Goal: Task Accomplishment & Management: Use online tool/utility

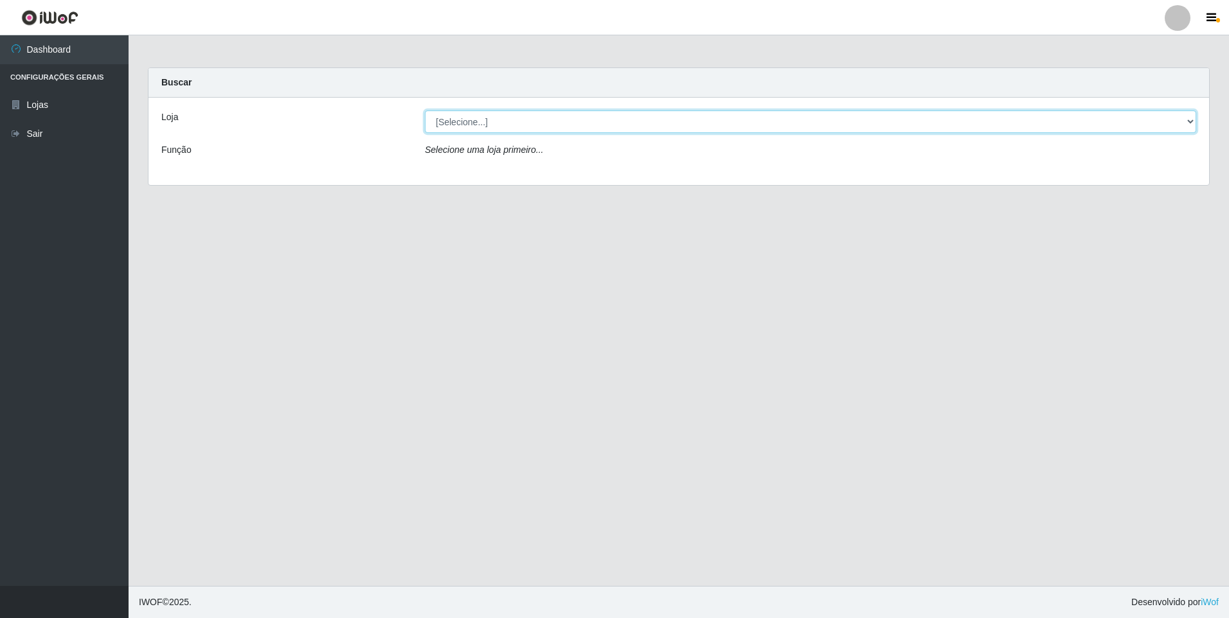
click at [500, 115] on select "[Selecione...] Atacado Vem - [STREET_ADDRESS]" at bounding box center [811, 122] width 772 height 23
select select "461"
click at [425, 111] on select "[Selecione...] Atacado Vem - [STREET_ADDRESS]" at bounding box center [811, 122] width 772 height 23
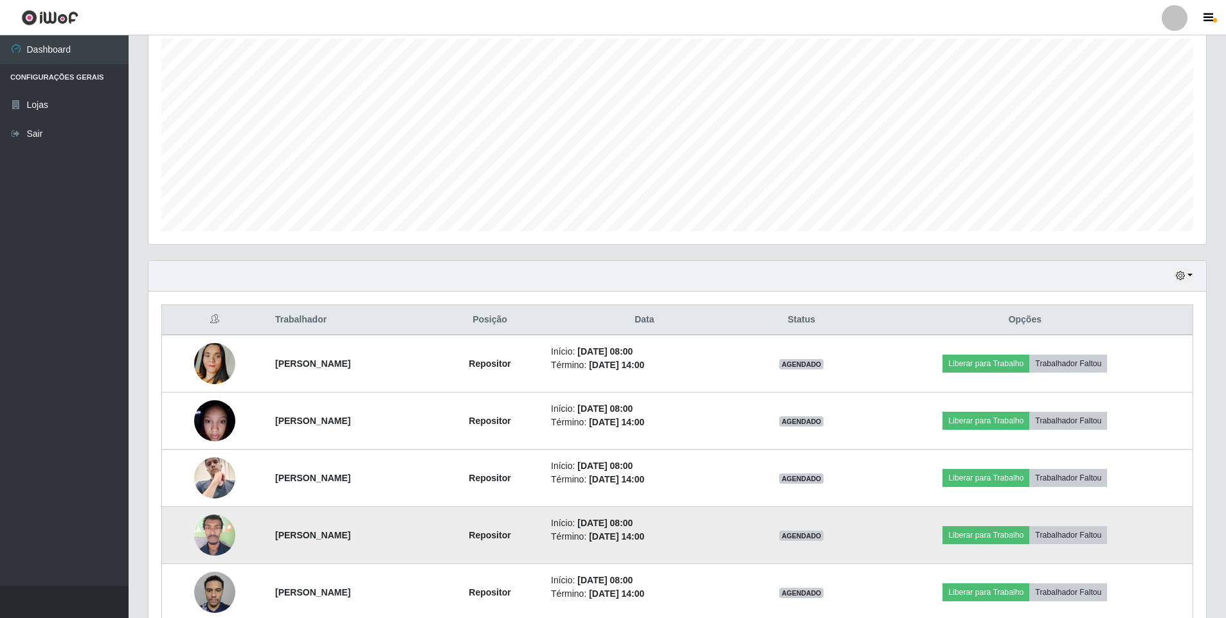
scroll to position [293, 0]
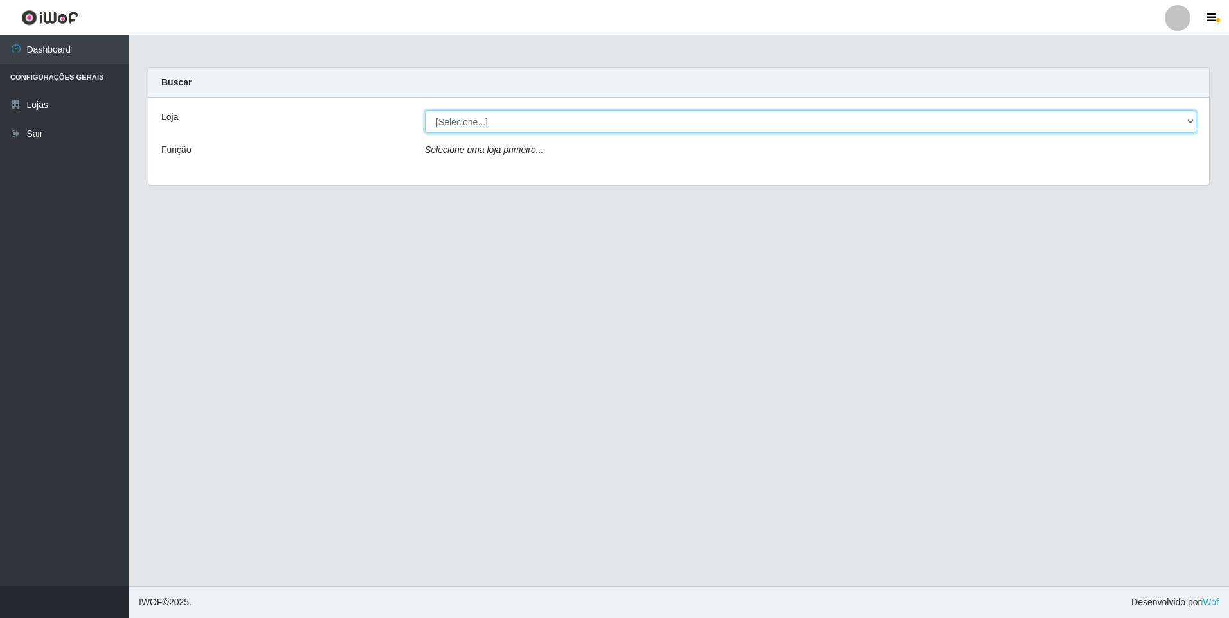
click at [467, 114] on select "[Selecione...] Atacado Vem - [STREET_ADDRESS]" at bounding box center [811, 122] width 772 height 23
select select "461"
click at [425, 111] on select "[Selecione...] Atacado Vem - [STREET_ADDRESS]" at bounding box center [811, 122] width 772 height 23
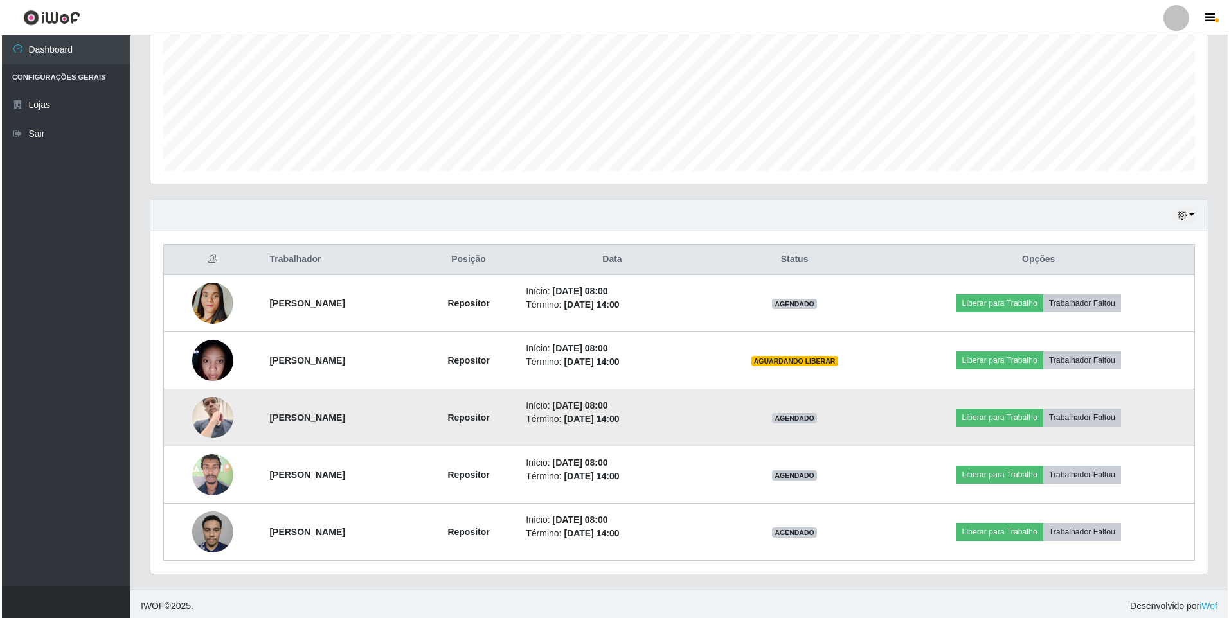
scroll to position [293, 0]
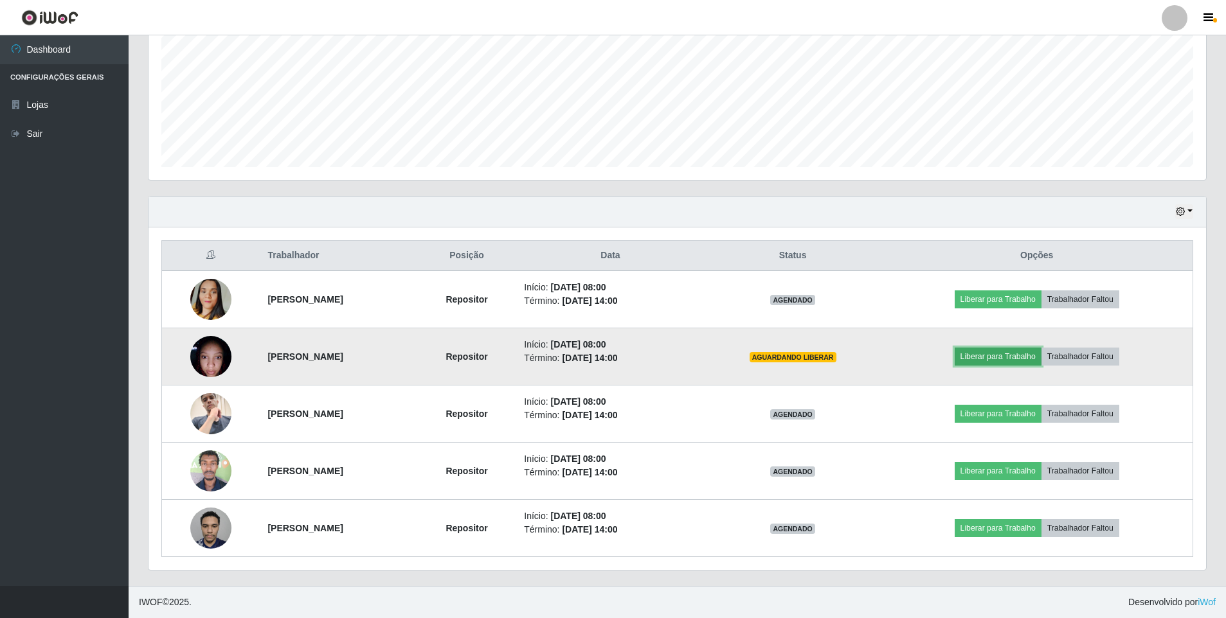
click at [999, 353] on button "Liberar para Trabalho" at bounding box center [998, 357] width 87 height 18
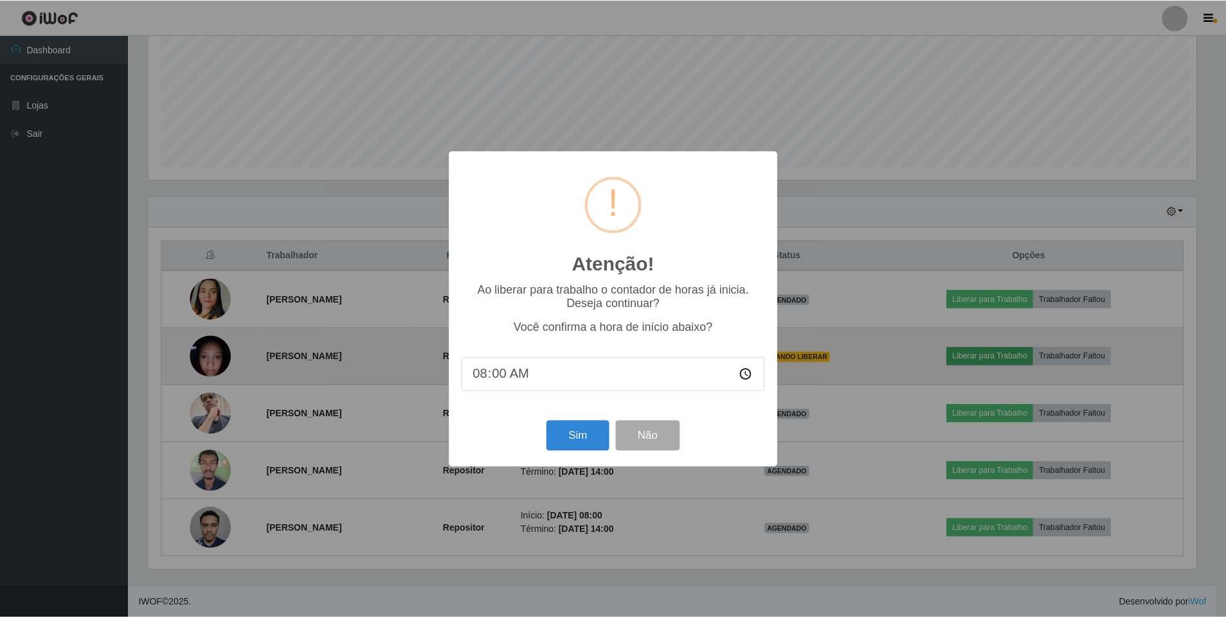
scroll to position [267, 1051]
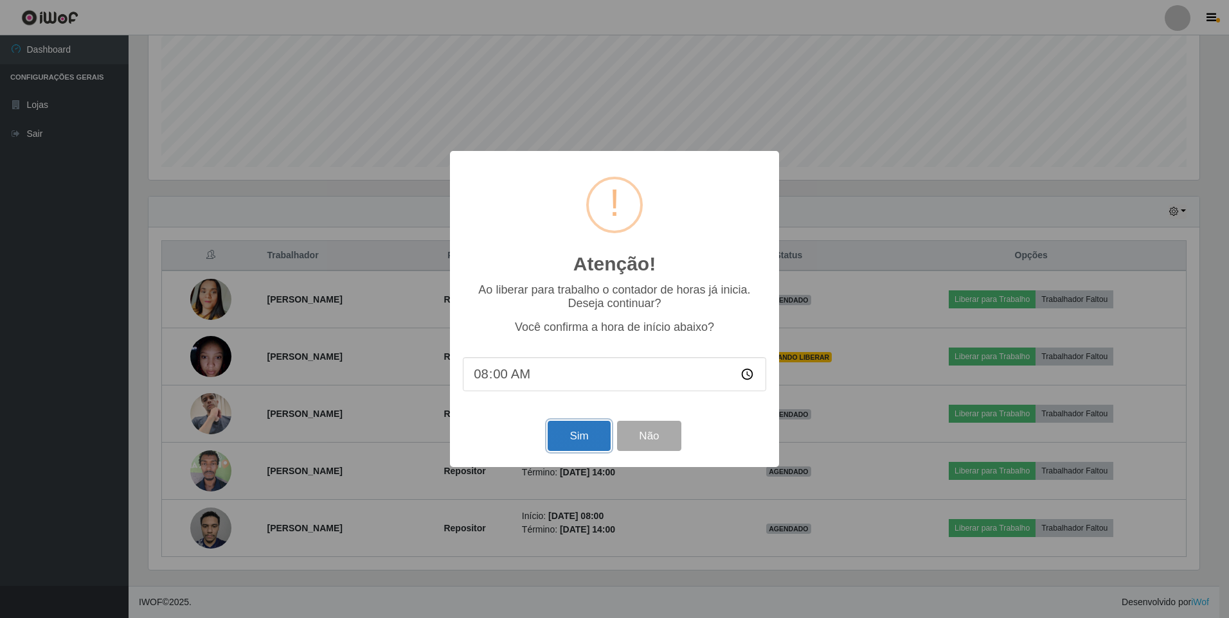
click at [578, 435] on button "Sim" at bounding box center [579, 436] width 62 height 30
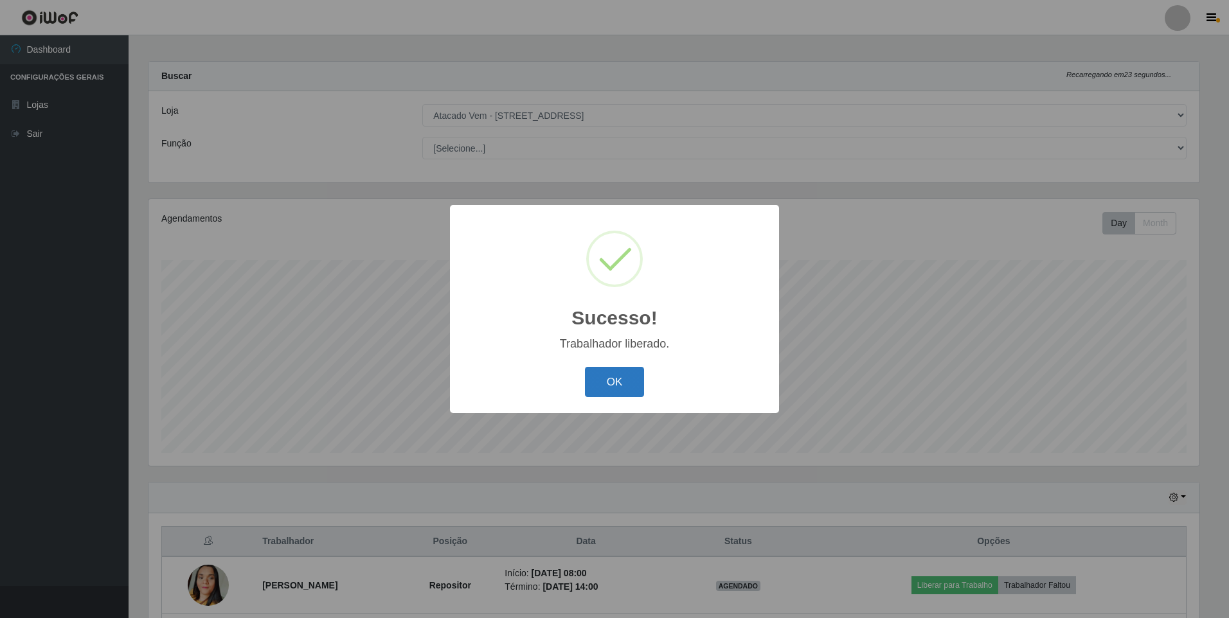
click at [608, 378] on button "OK" at bounding box center [615, 382] width 60 height 30
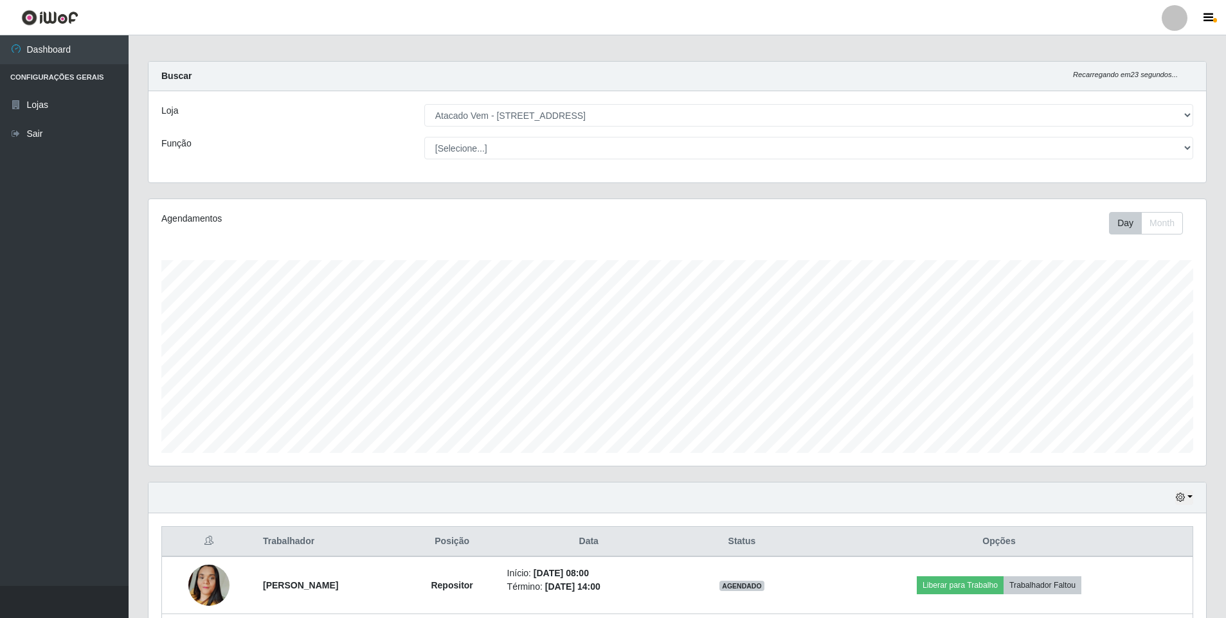
scroll to position [293, 0]
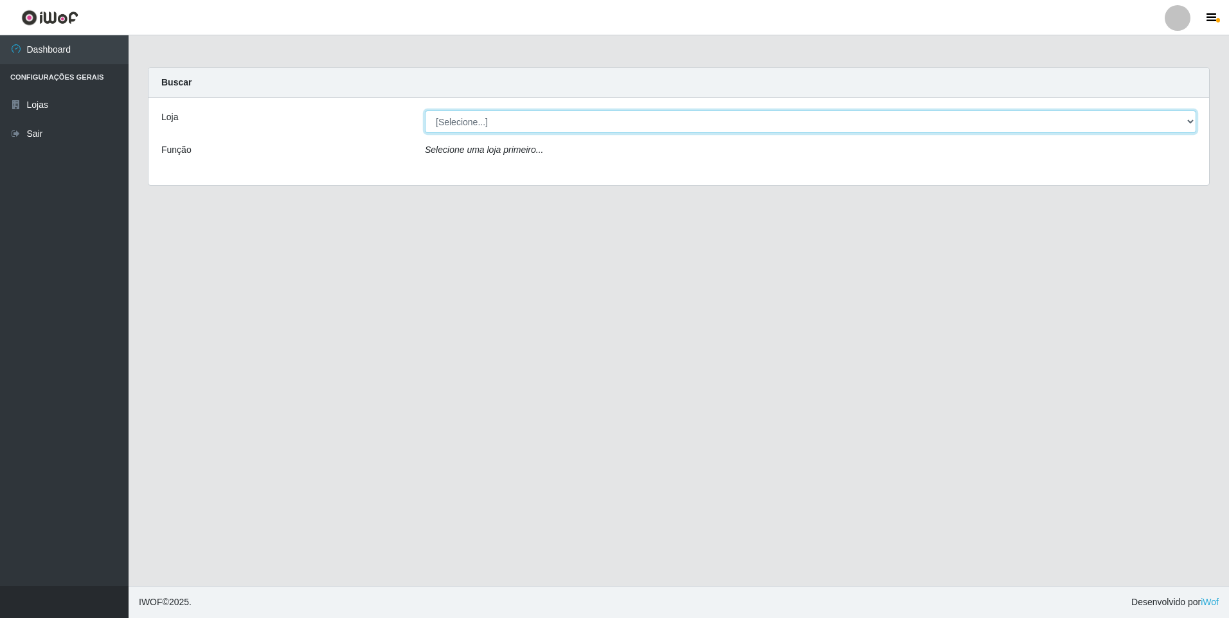
click at [510, 126] on select "[Selecione...] Atacado Vem - [STREET_ADDRESS]" at bounding box center [811, 122] width 772 height 23
select select "461"
click at [425, 111] on select "[Selecione...] Atacado Vem - [STREET_ADDRESS]" at bounding box center [811, 122] width 772 height 23
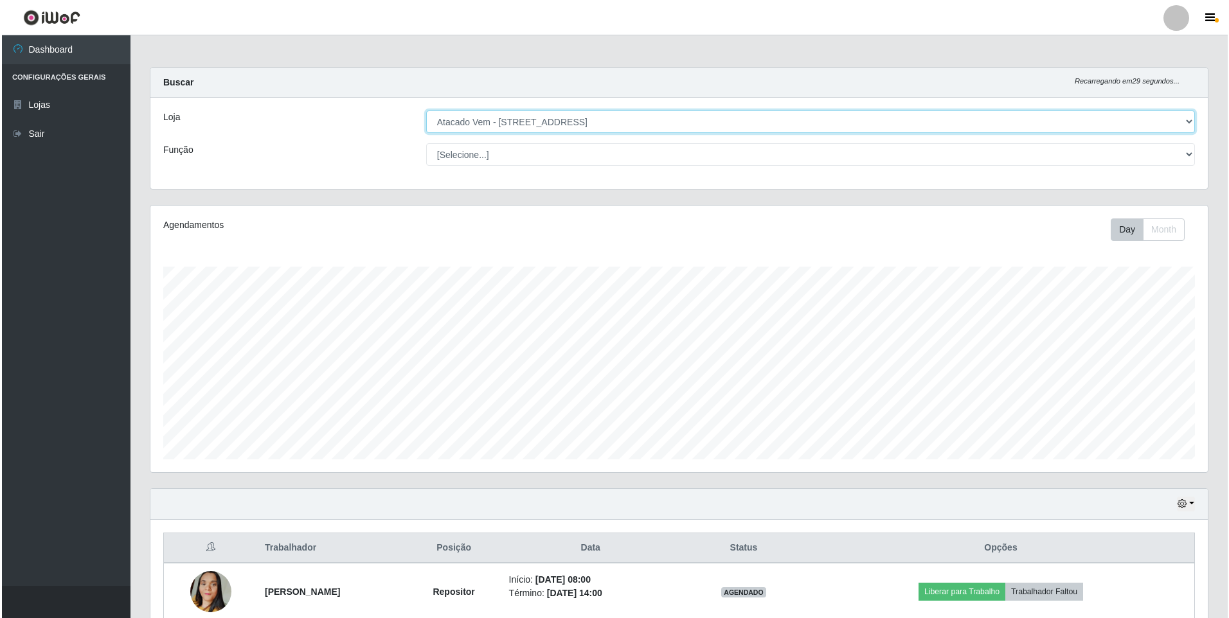
scroll to position [267, 1058]
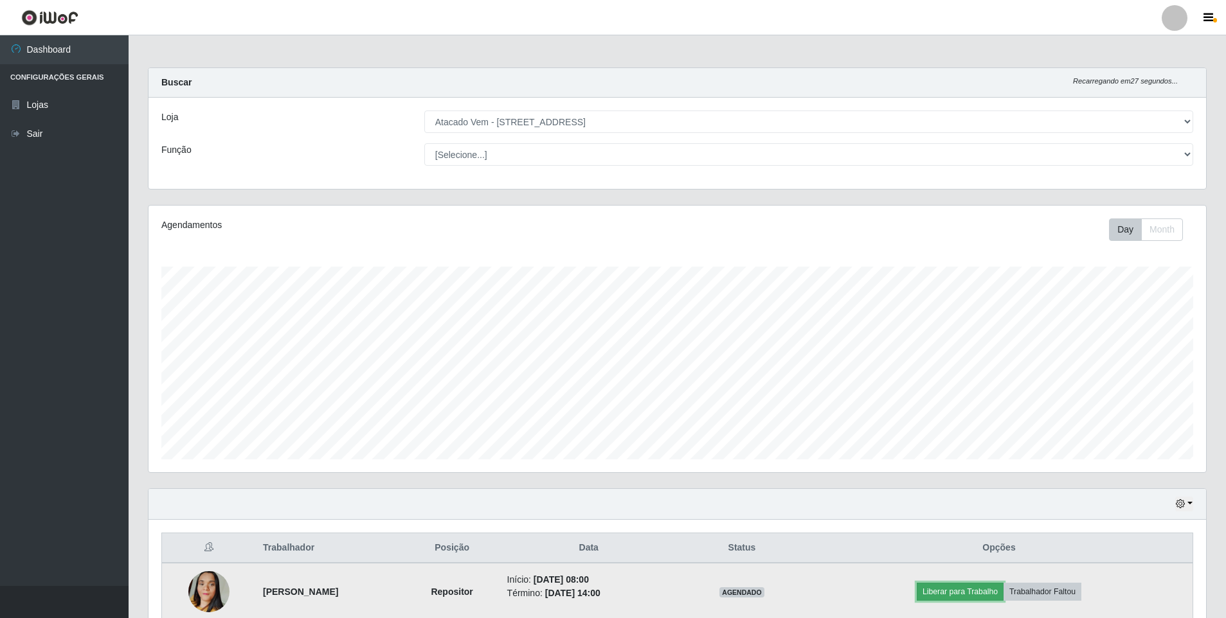
click at [959, 593] on button "Liberar para Trabalho" at bounding box center [960, 592] width 87 height 18
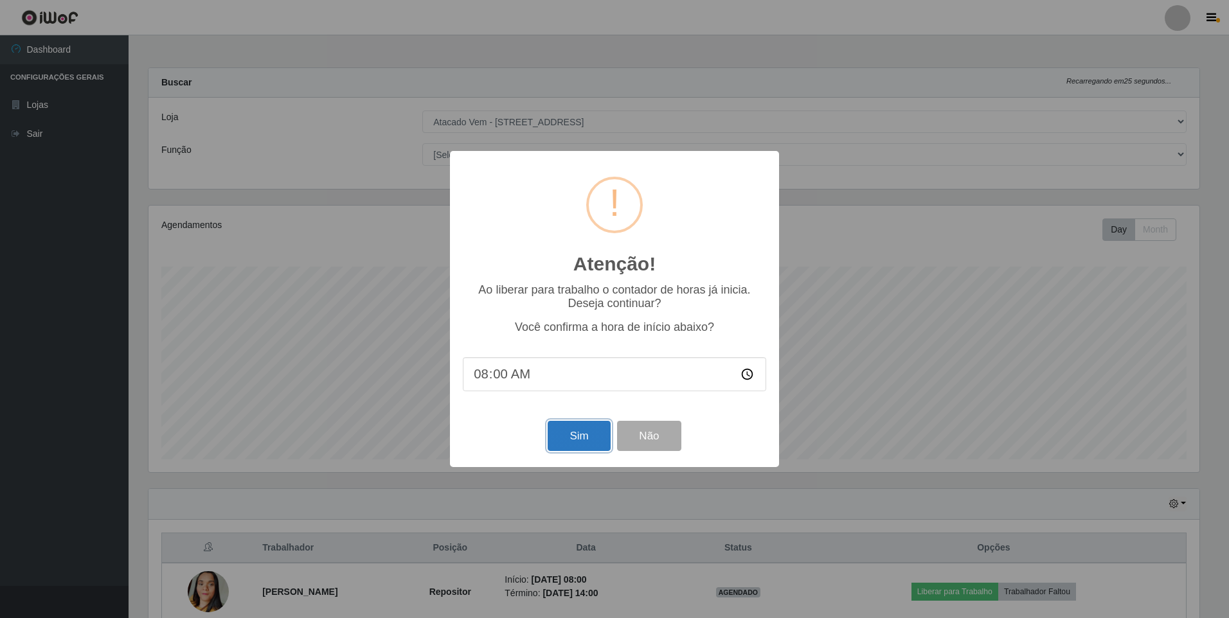
click at [581, 446] on button "Sim" at bounding box center [579, 436] width 62 height 30
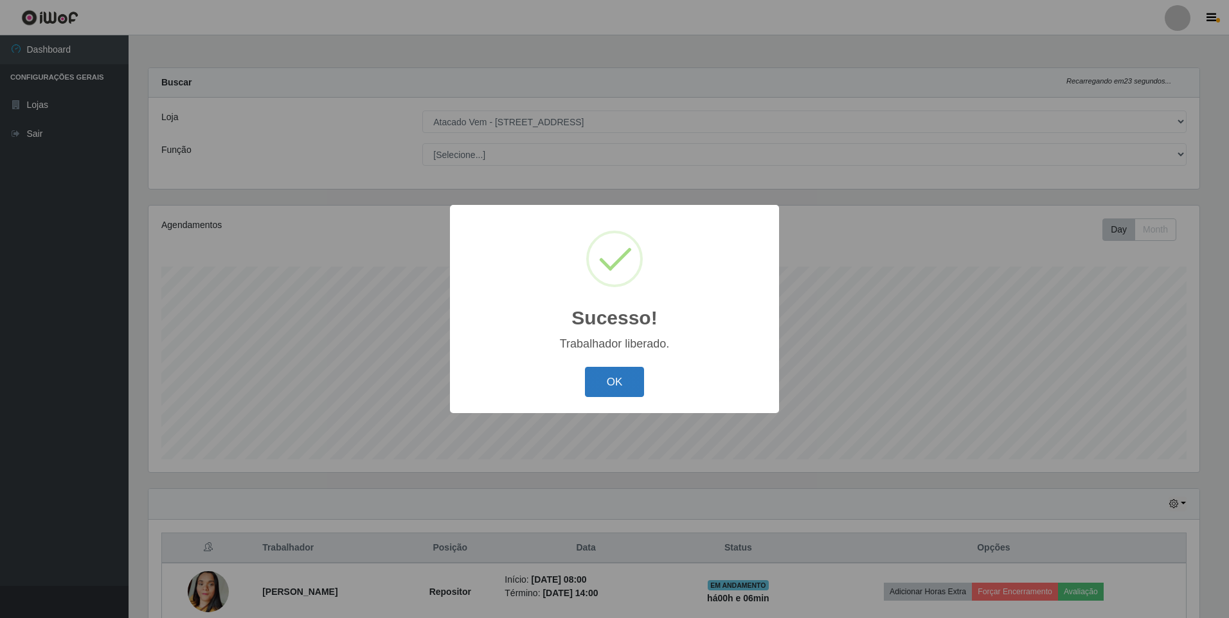
click at [619, 375] on button "OK" at bounding box center [615, 382] width 60 height 30
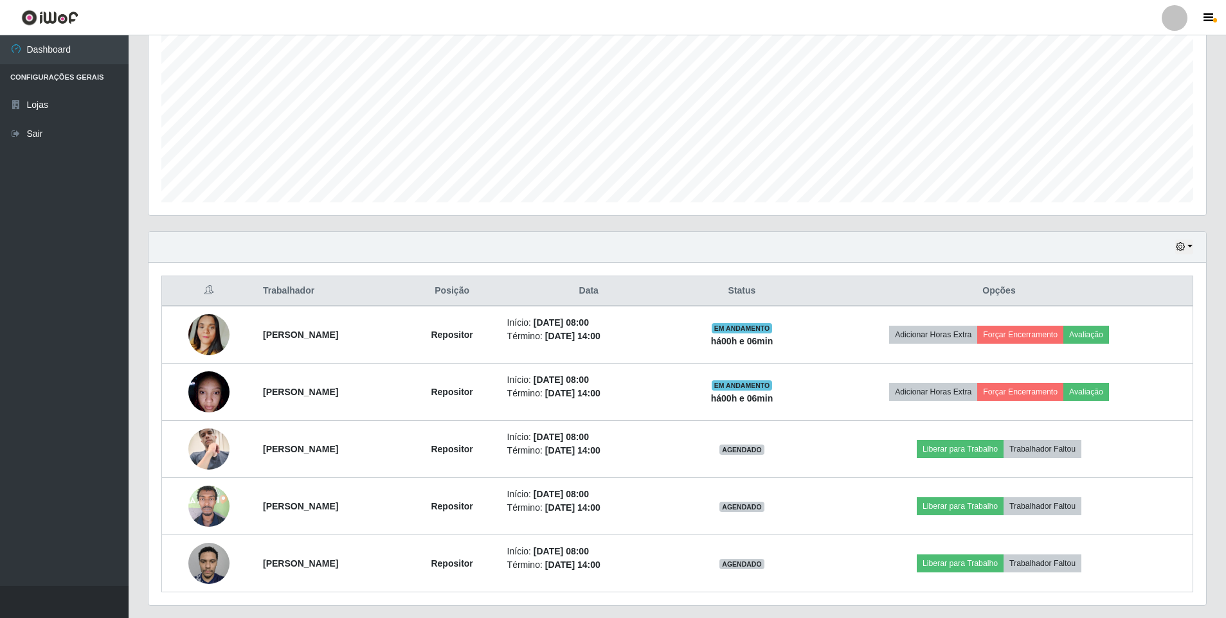
scroll to position [0, 0]
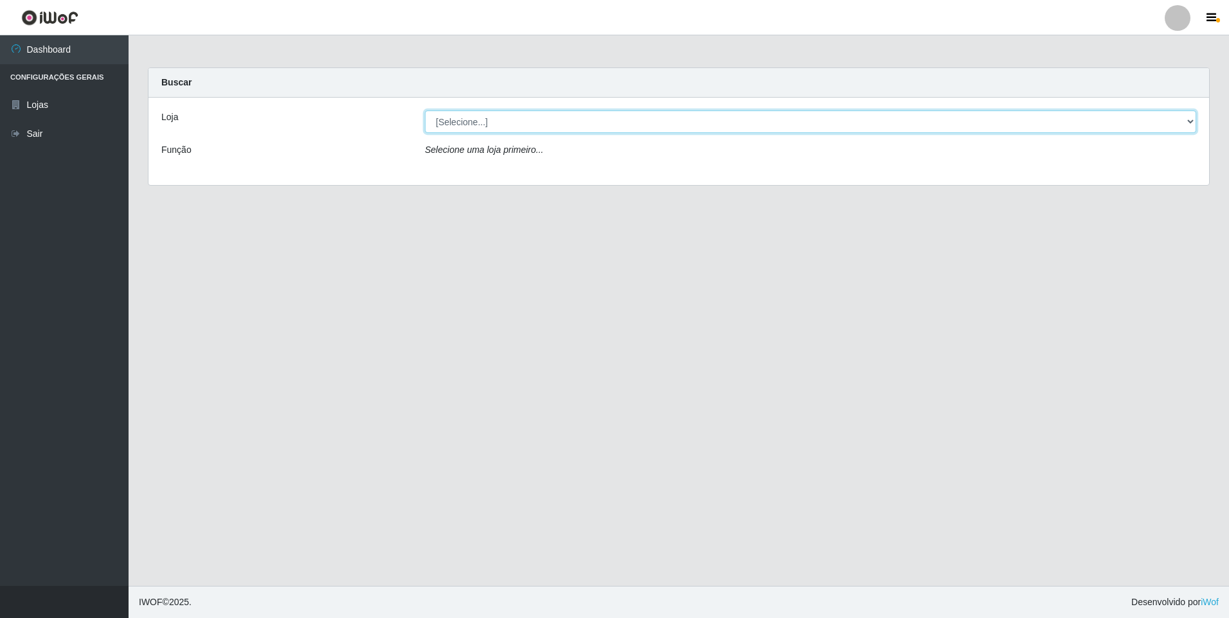
click at [550, 120] on select "[Selecione...] Atacado Vem - [STREET_ADDRESS]" at bounding box center [811, 122] width 772 height 23
select select "461"
click at [425, 111] on select "[Selecione...] Atacado Vem - [STREET_ADDRESS]" at bounding box center [811, 122] width 772 height 23
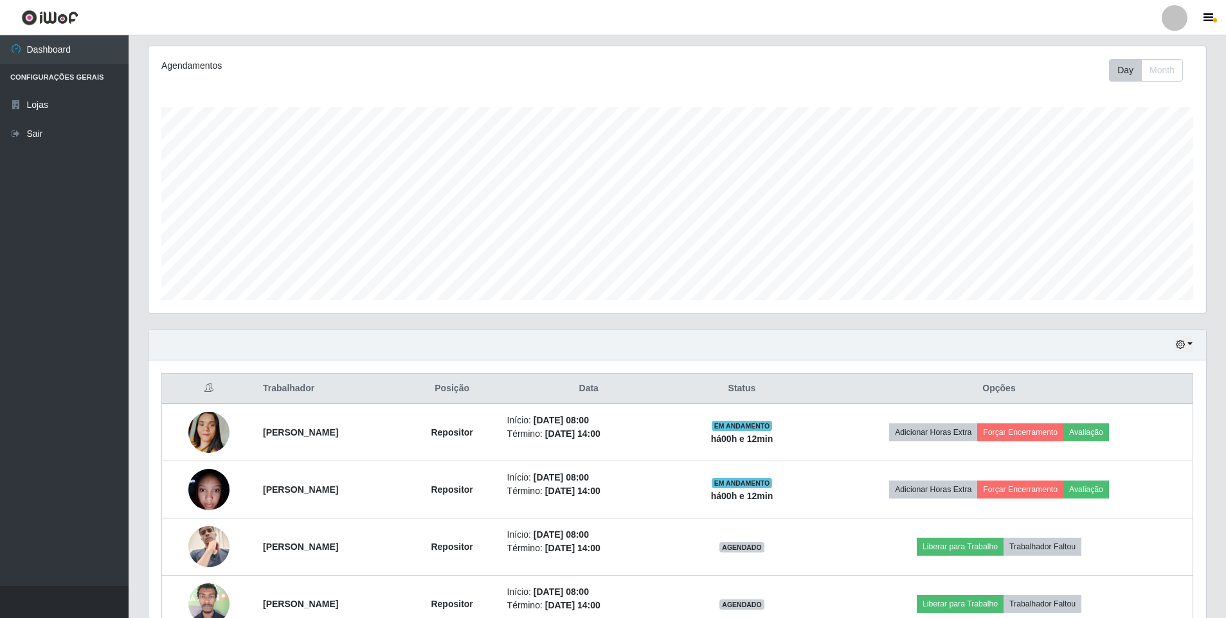
scroll to position [293, 0]
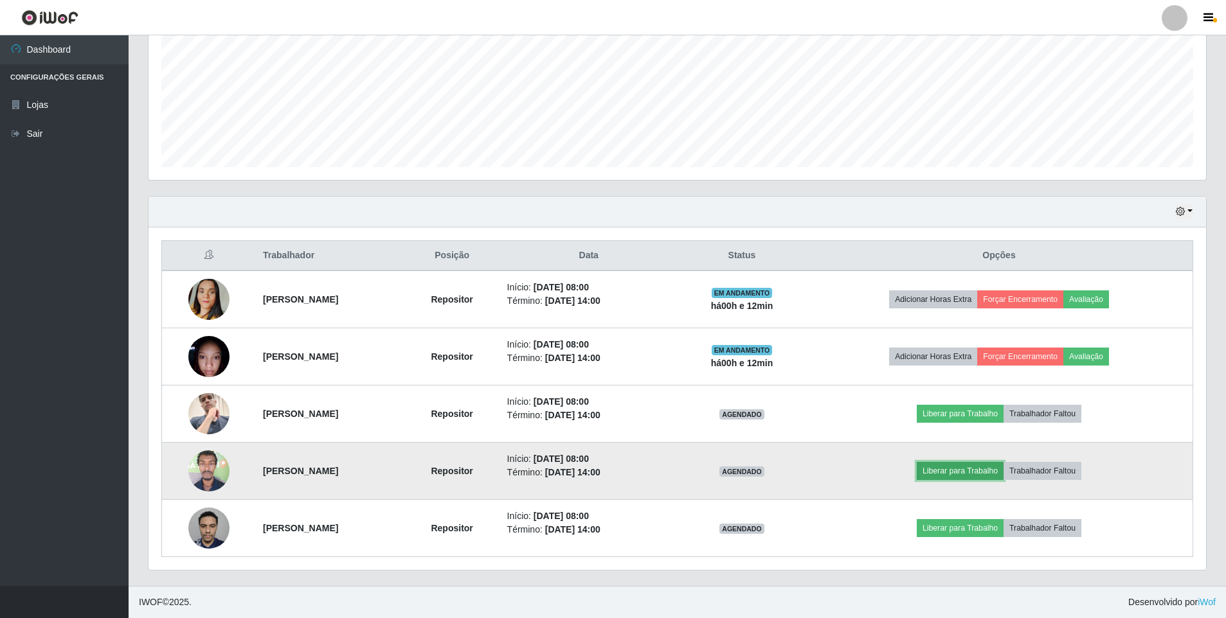
click at [960, 469] on button "Liberar para Trabalho" at bounding box center [960, 471] width 87 height 18
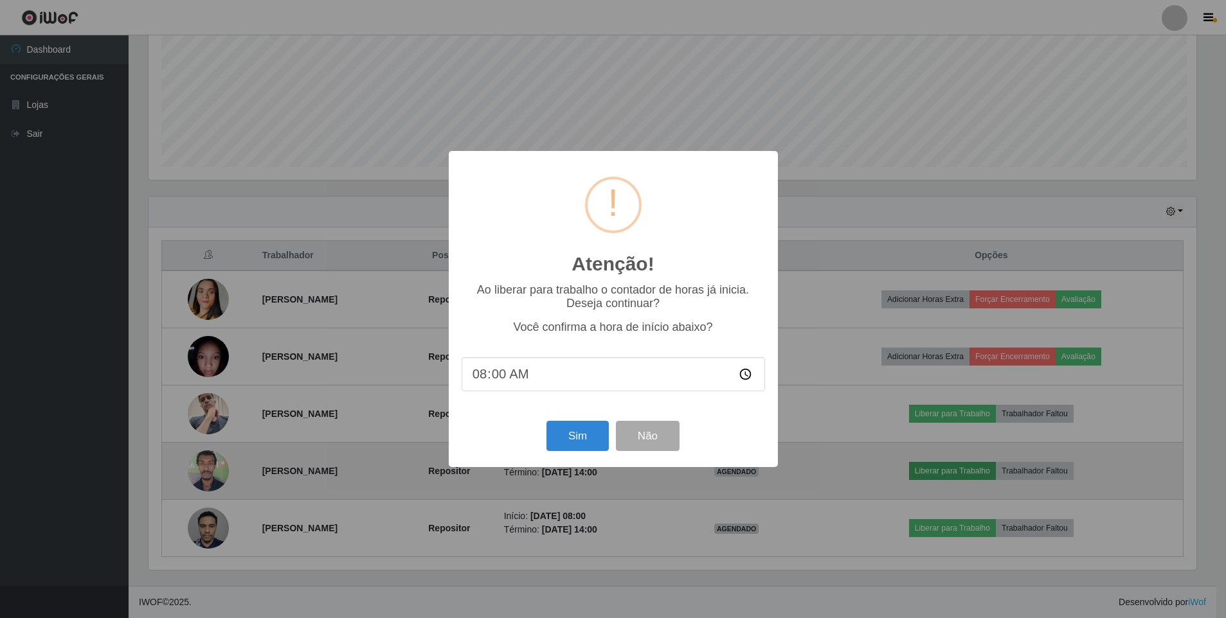
scroll to position [267, 1051]
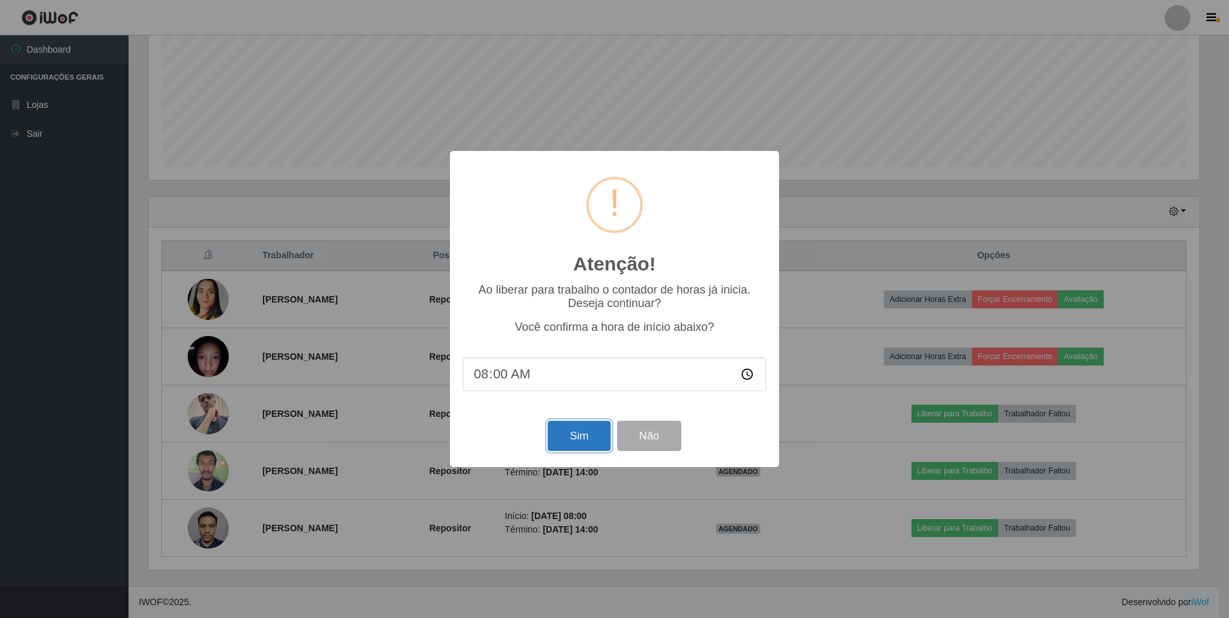
click at [562, 434] on button "Sim" at bounding box center [579, 436] width 62 height 30
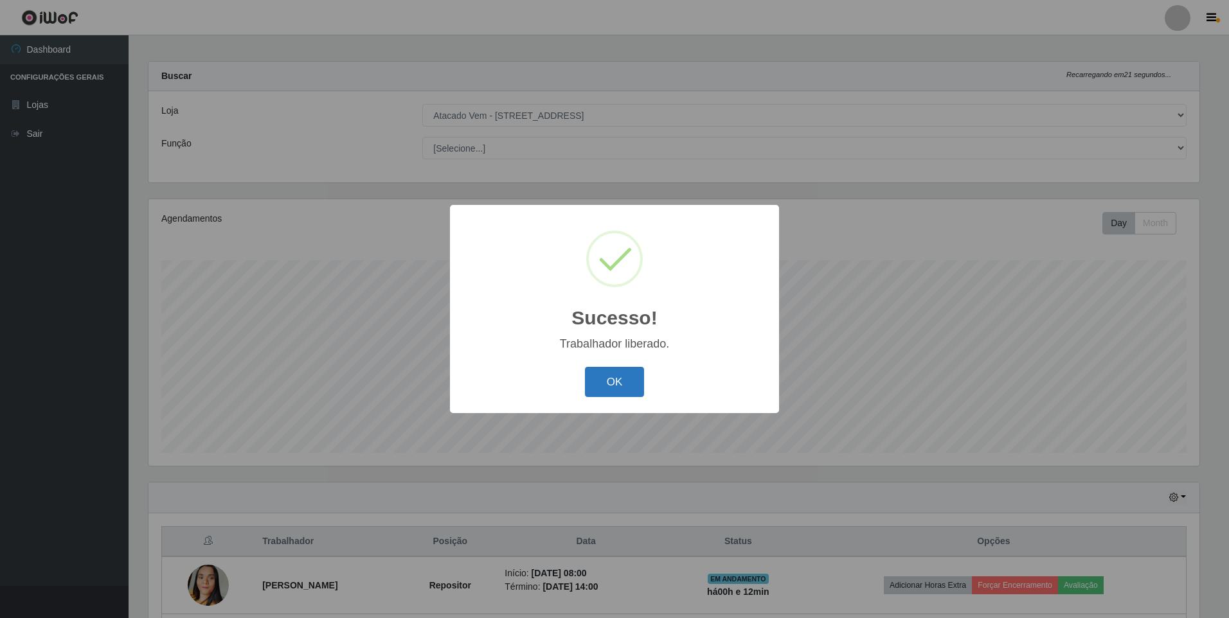
click at [628, 389] on button "OK" at bounding box center [615, 382] width 60 height 30
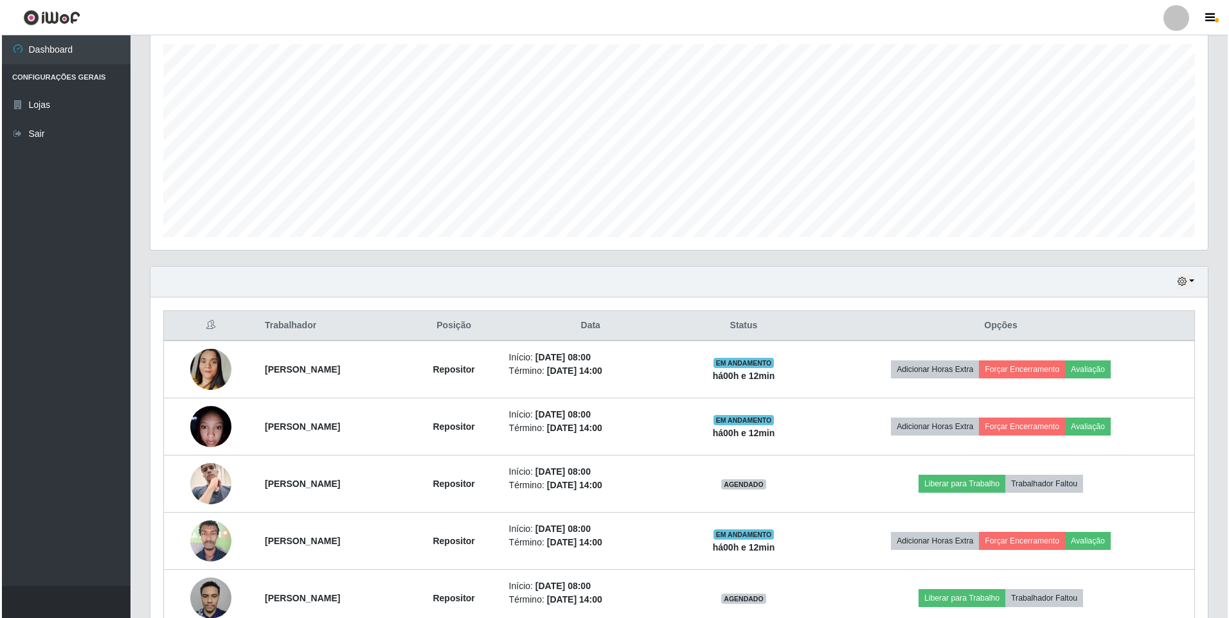
scroll to position [264, 0]
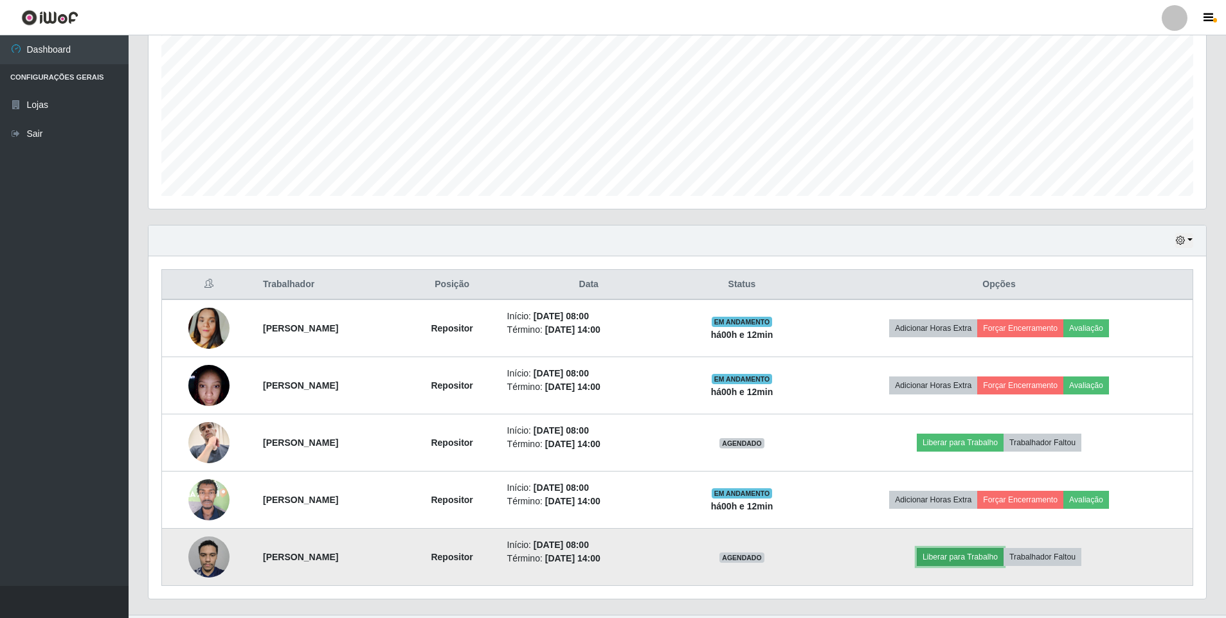
click at [980, 556] on button "Liberar para Trabalho" at bounding box center [960, 557] width 87 height 18
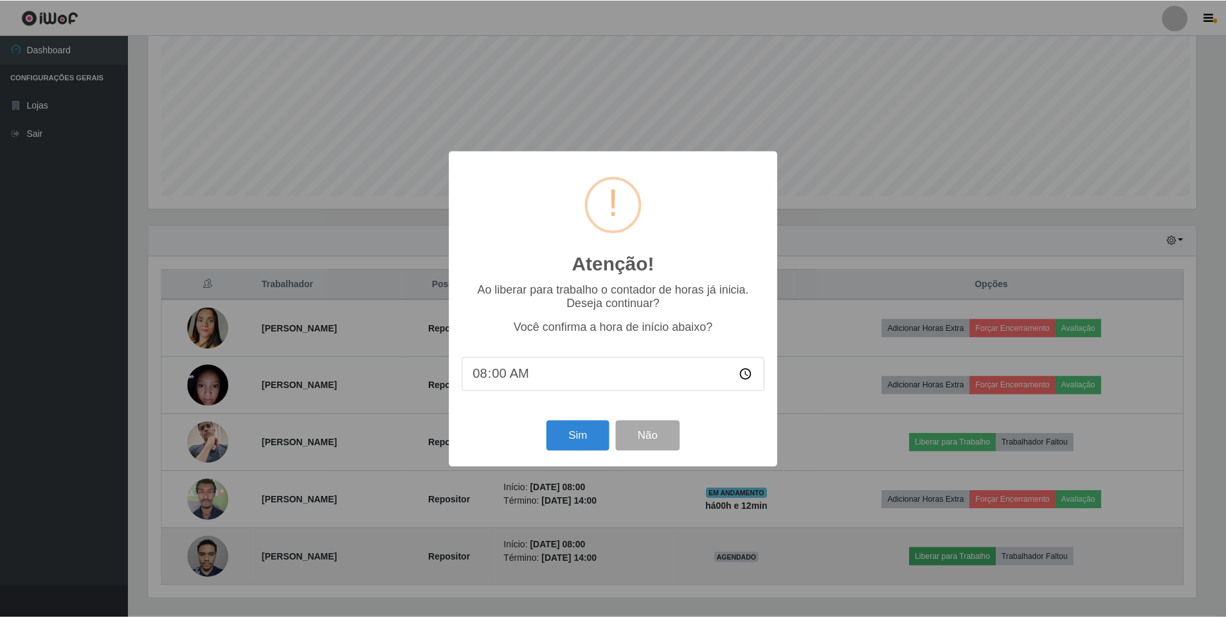
scroll to position [267, 1051]
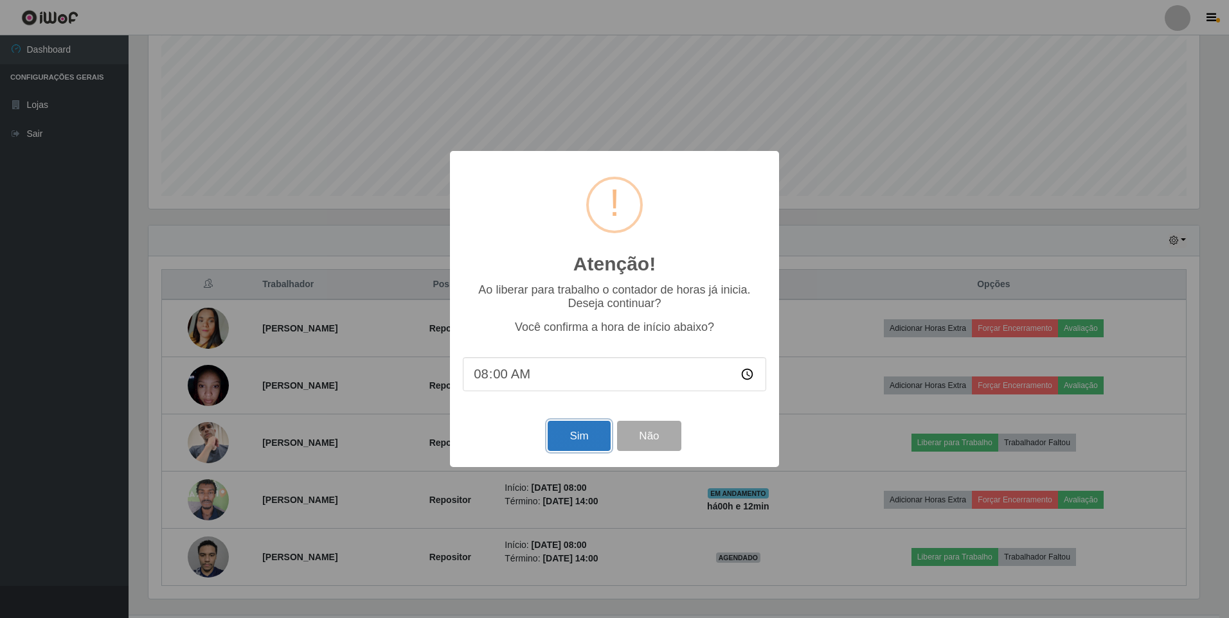
click at [558, 438] on button "Sim" at bounding box center [579, 436] width 62 height 30
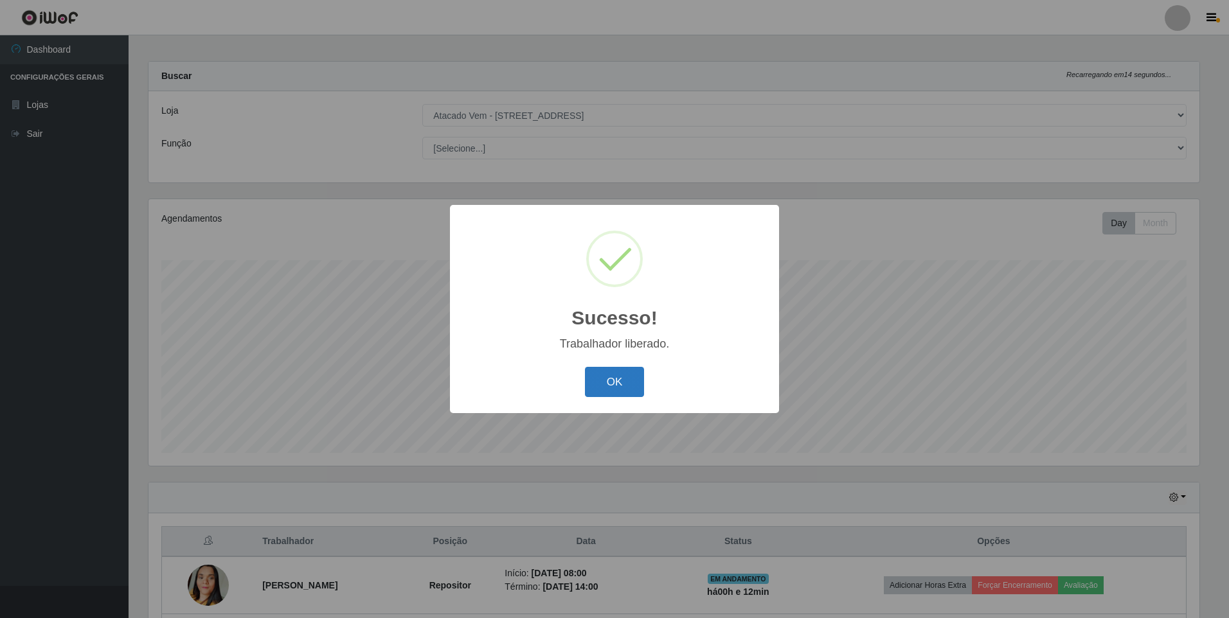
click at [616, 382] on button "OK" at bounding box center [615, 382] width 60 height 30
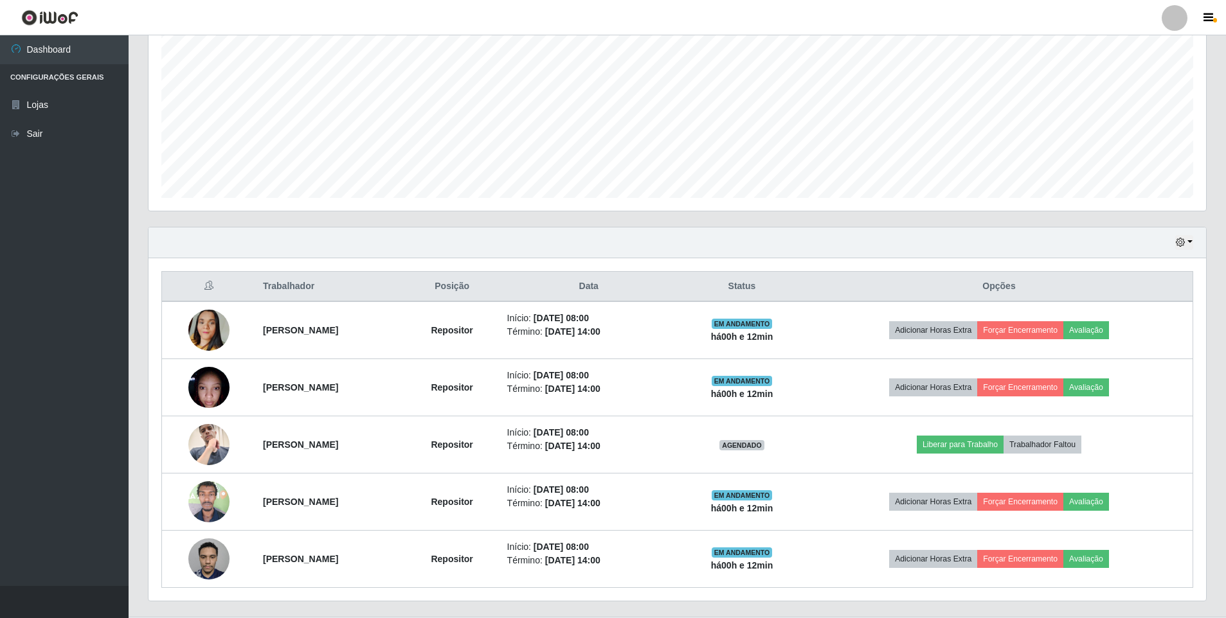
scroll to position [264, 0]
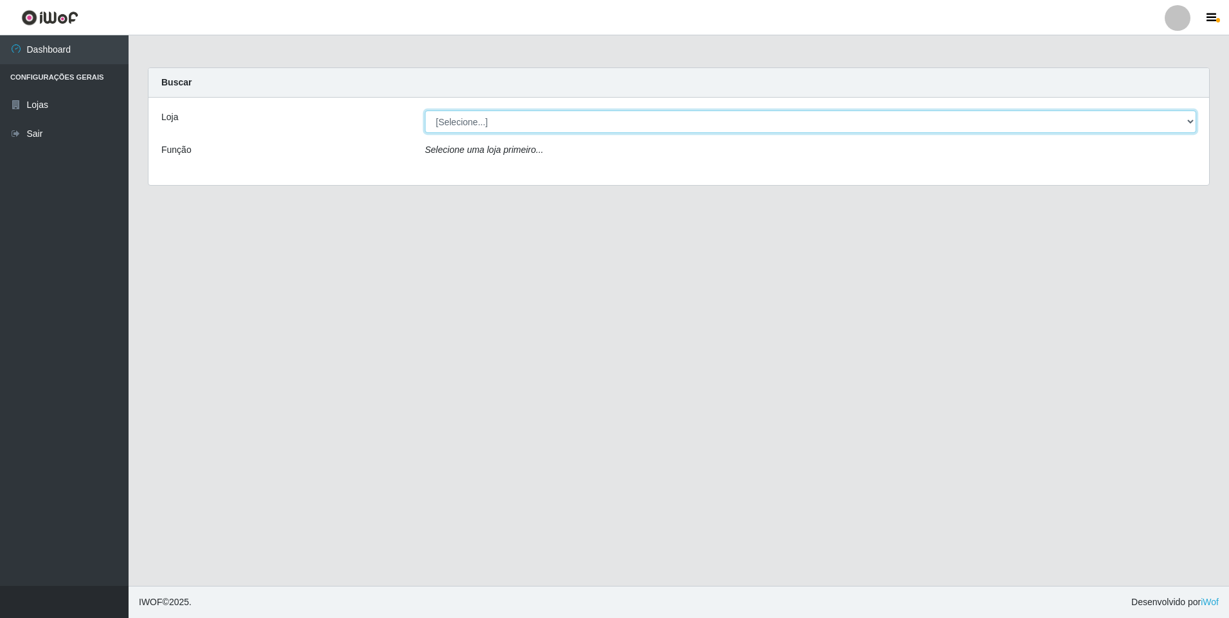
click at [531, 119] on select "[Selecione...] Atacado Vem - [STREET_ADDRESS]" at bounding box center [811, 122] width 772 height 23
select select "461"
click at [425, 111] on select "[Selecione...] Atacado Vem - [STREET_ADDRESS]" at bounding box center [811, 122] width 772 height 23
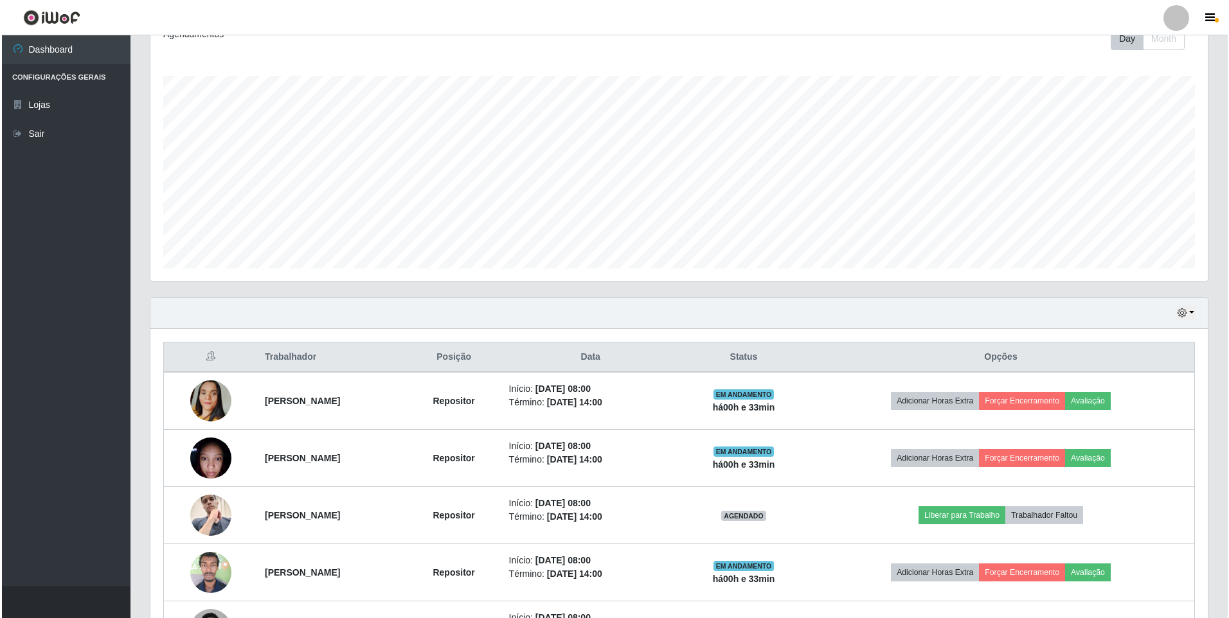
scroll to position [293, 0]
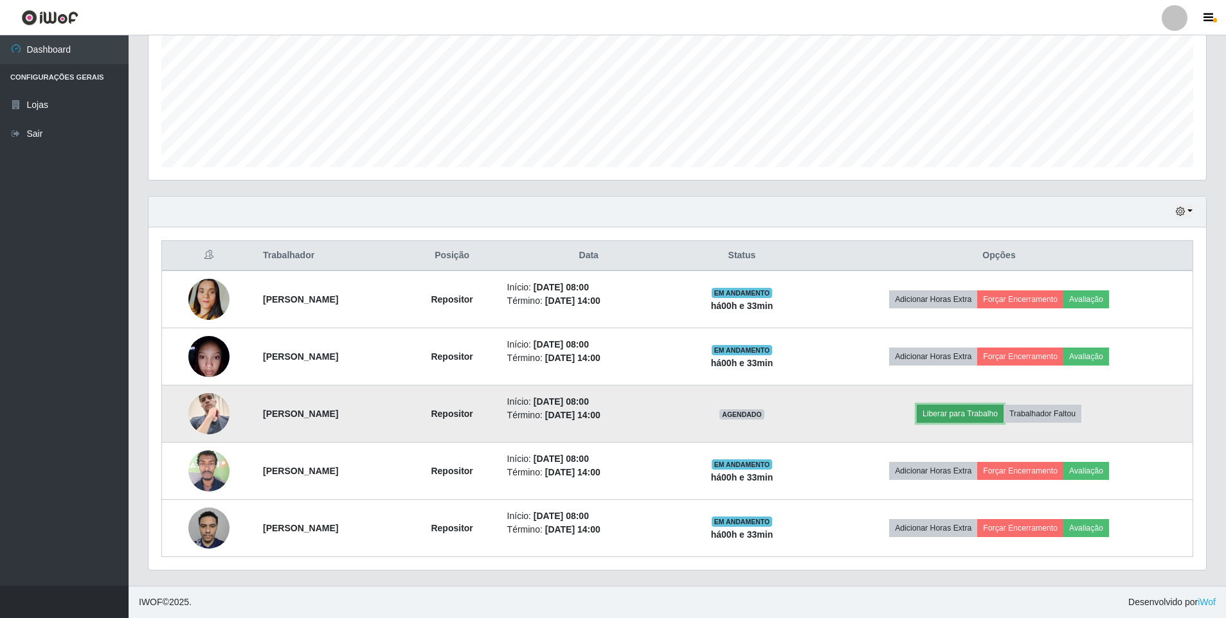
click at [965, 413] on button "Liberar para Trabalho" at bounding box center [960, 414] width 87 height 18
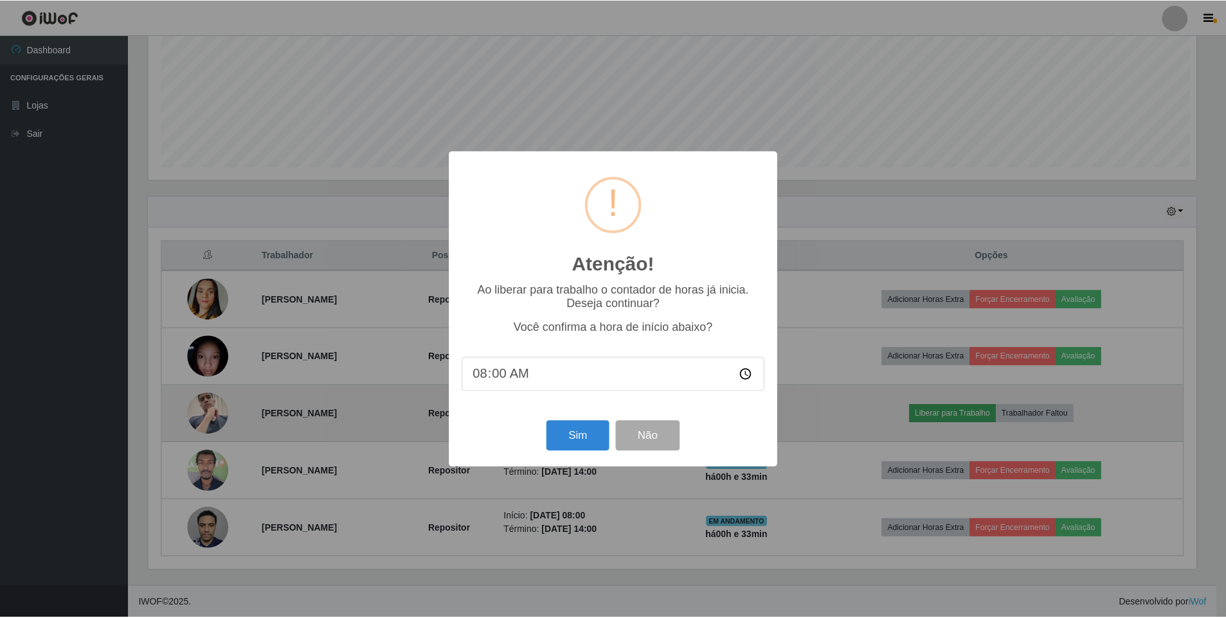
scroll to position [267, 1051]
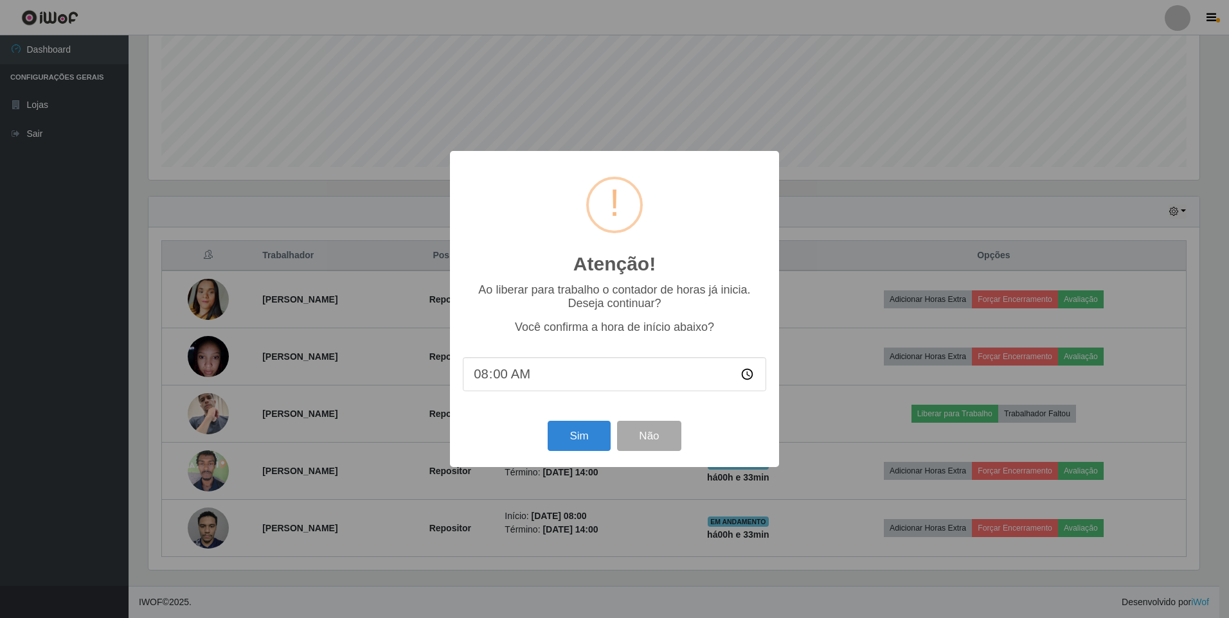
click at [508, 377] on input "08:00" at bounding box center [614, 374] width 303 height 34
click at [496, 379] on input "08:00" at bounding box center [614, 374] width 303 height 34
type input "08:33"
click at [571, 440] on button "Sim" at bounding box center [579, 436] width 62 height 30
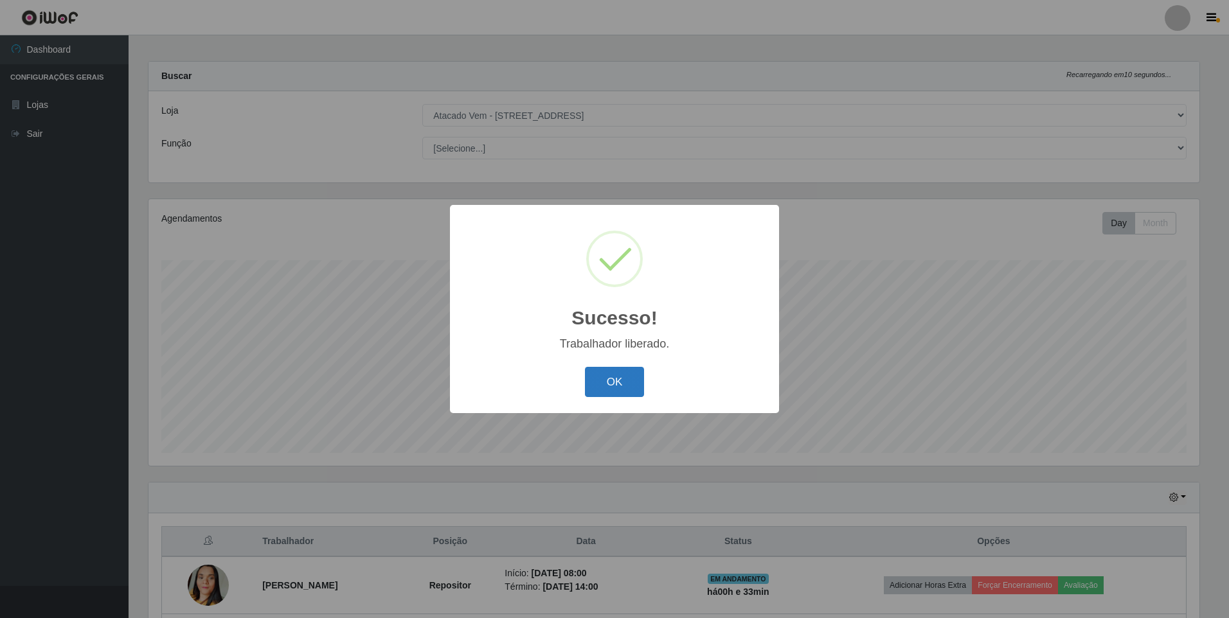
click at [604, 384] on button "OK" at bounding box center [615, 382] width 60 height 30
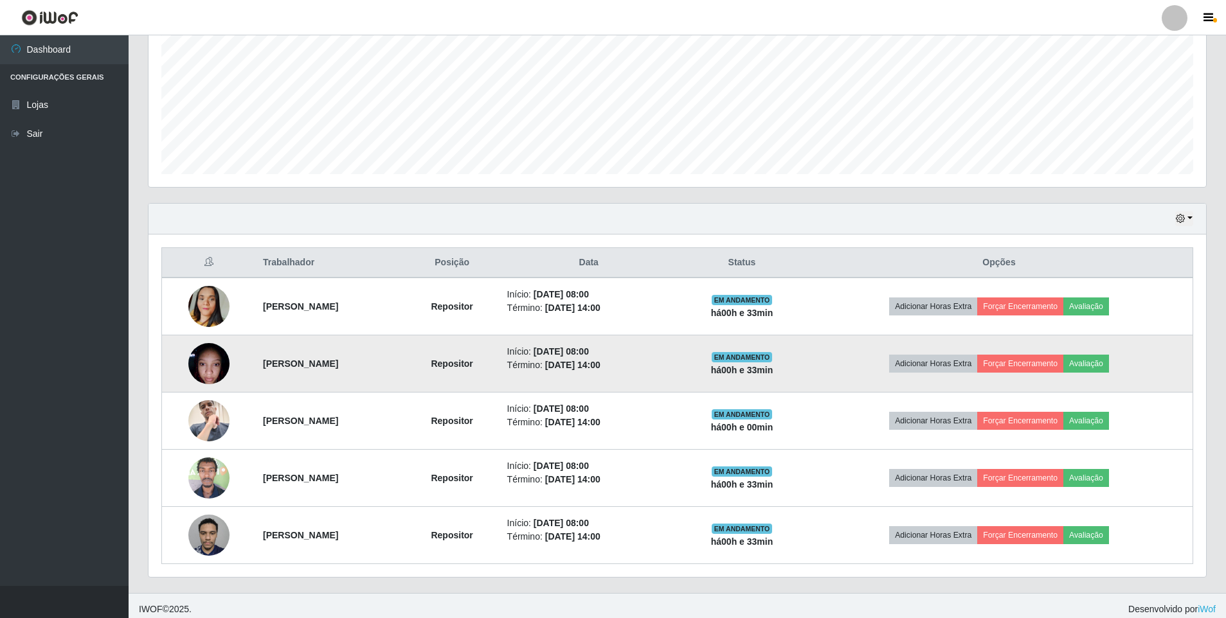
scroll to position [293, 0]
